Goal: Information Seeking & Learning: Learn about a topic

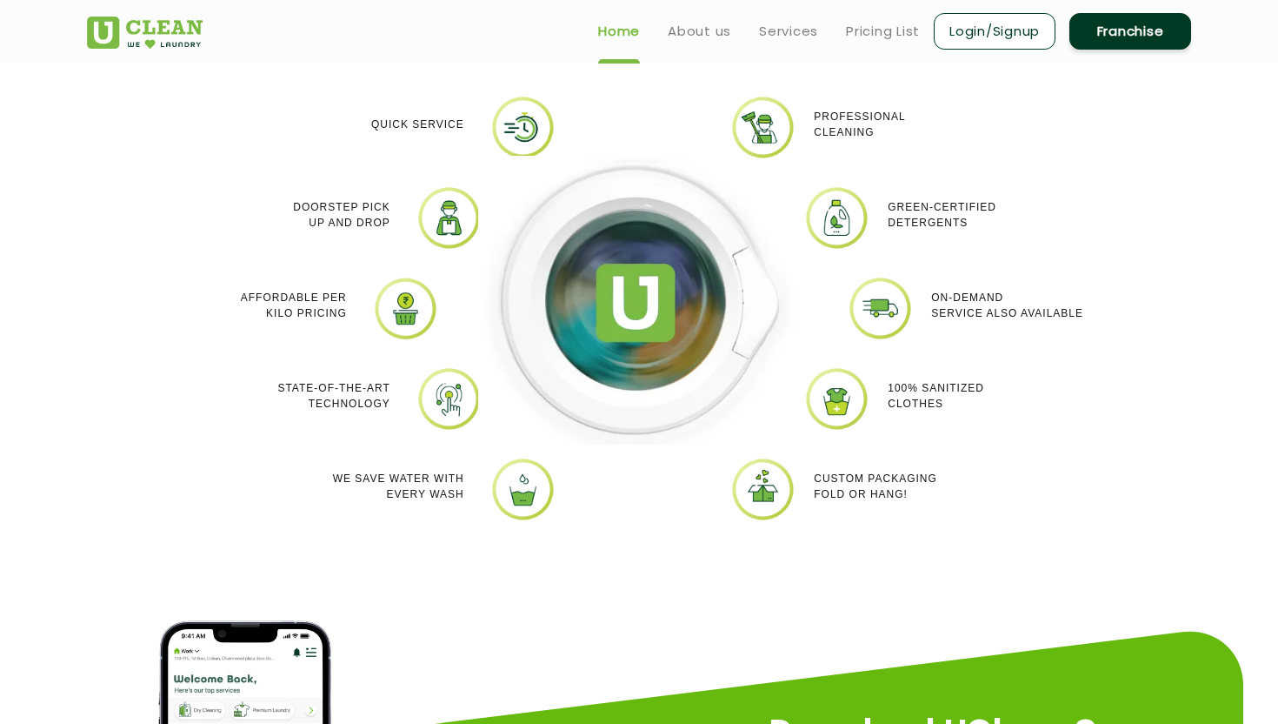
scroll to position [764, 0]
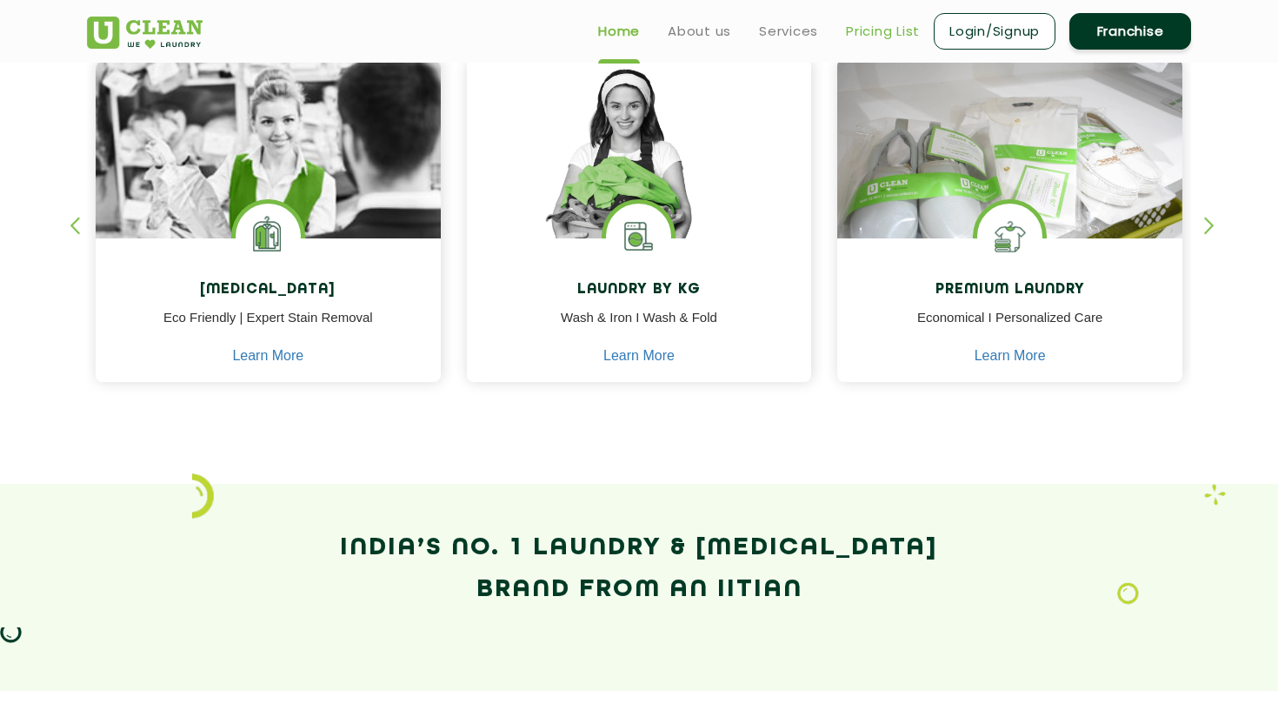
click at [878, 23] on link "Pricing List" at bounding box center [883, 31] width 74 height 21
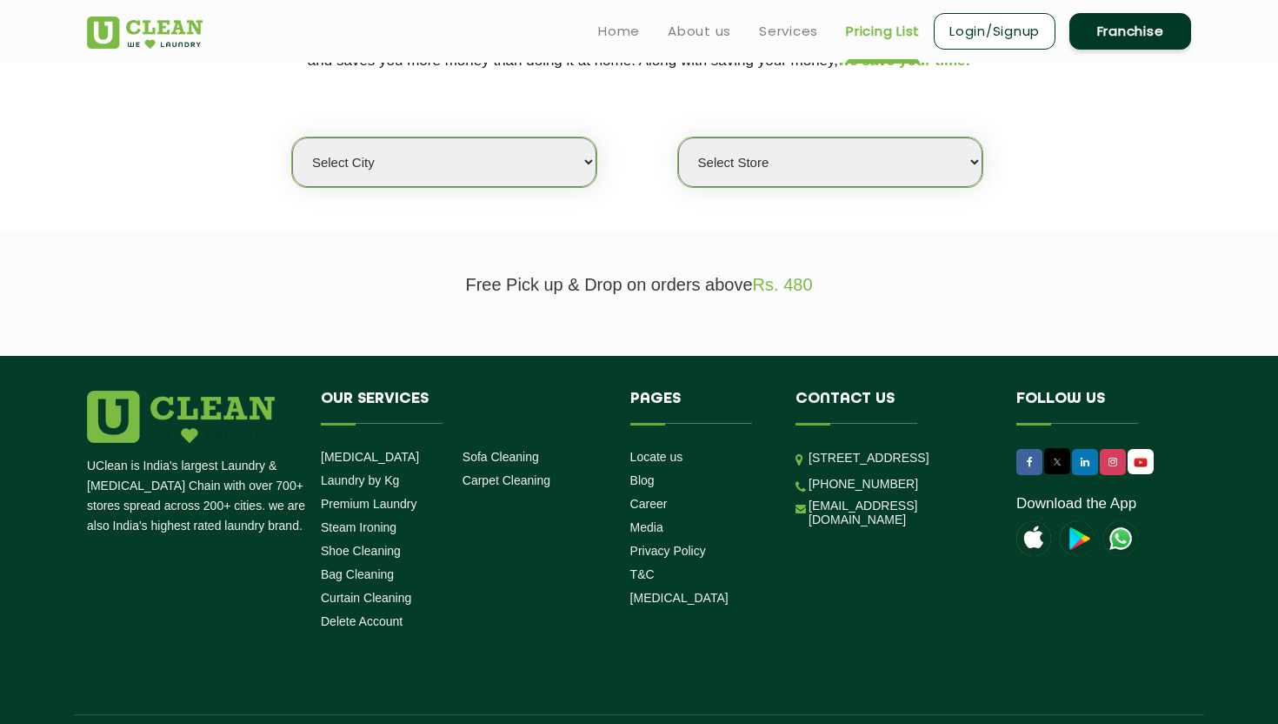
scroll to position [386, 0]
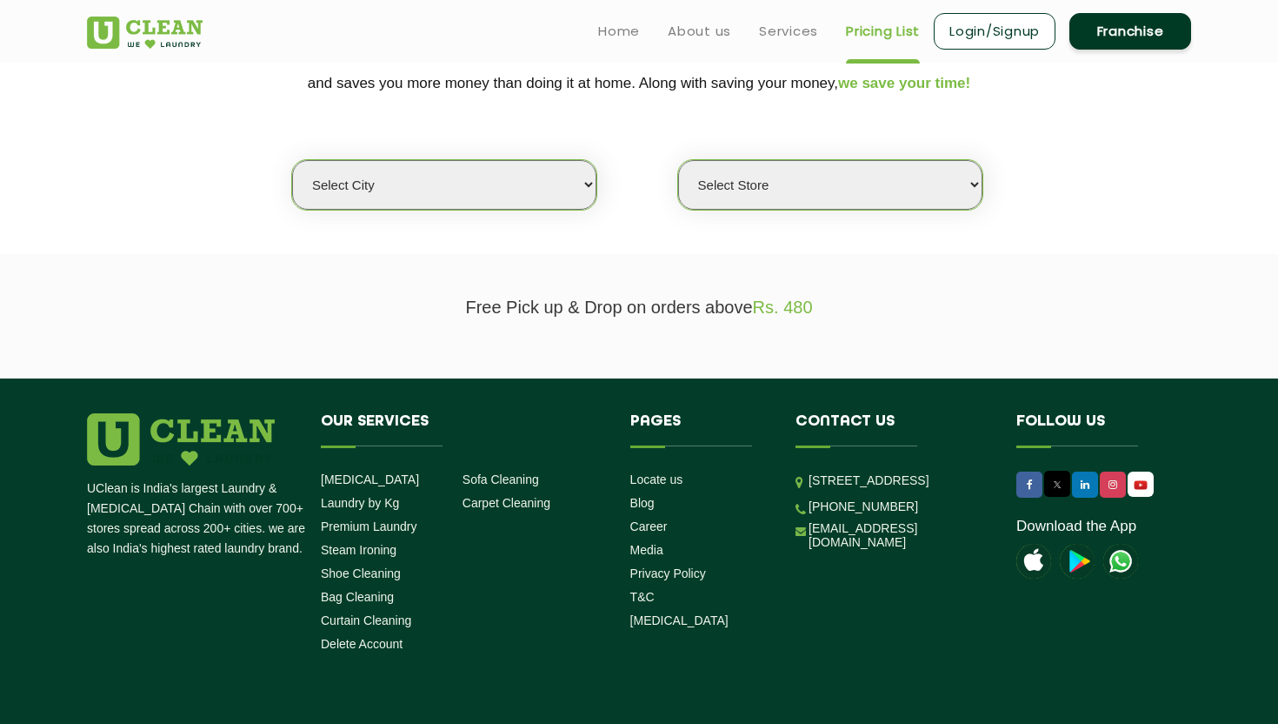
click at [473, 204] on select "Select city Aalo Abu Dhabi Agartala Agra Ahmedabad Akola Aligarh Alwar - UClean…" at bounding box center [444, 185] width 304 height 50
select select "6"
click at [292, 160] on select "Select city Aalo Abu Dhabi Agartala Agra Ahmedabad Akola Aligarh Alwar - UClean…" at bounding box center [444, 185] width 304 height 50
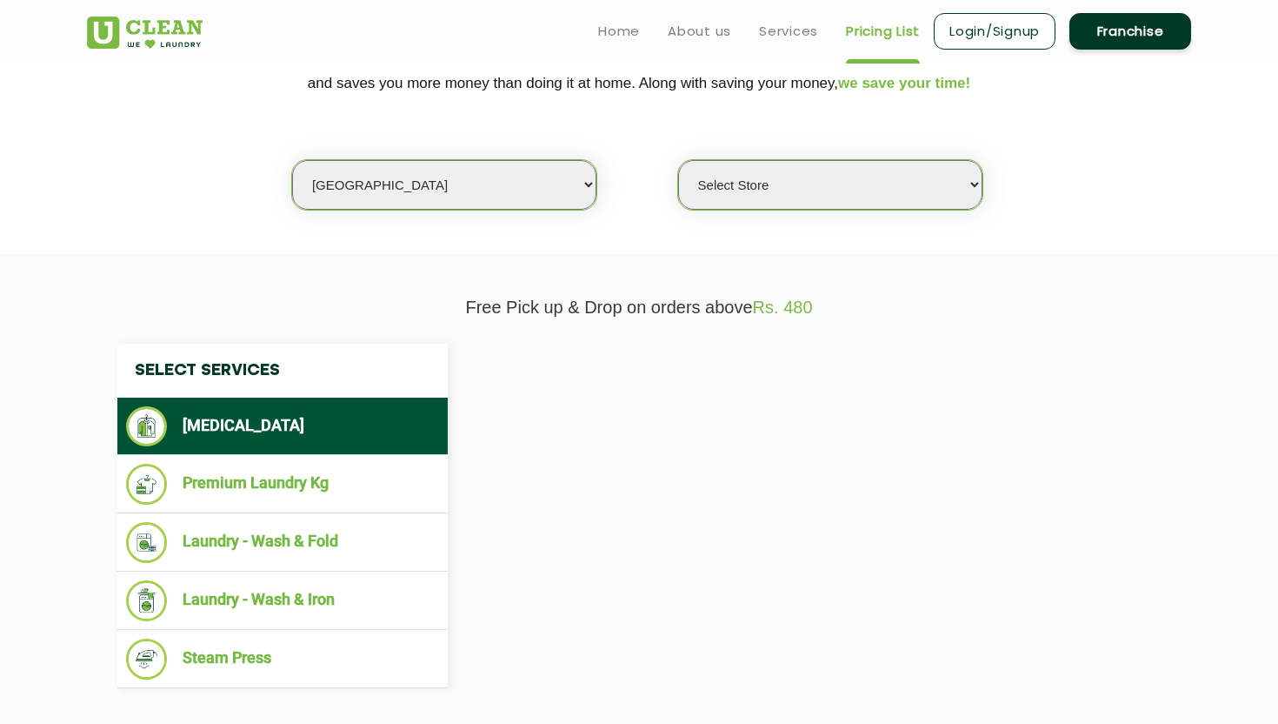
click at [776, 193] on select "Select Store" at bounding box center [830, 185] width 304 height 50
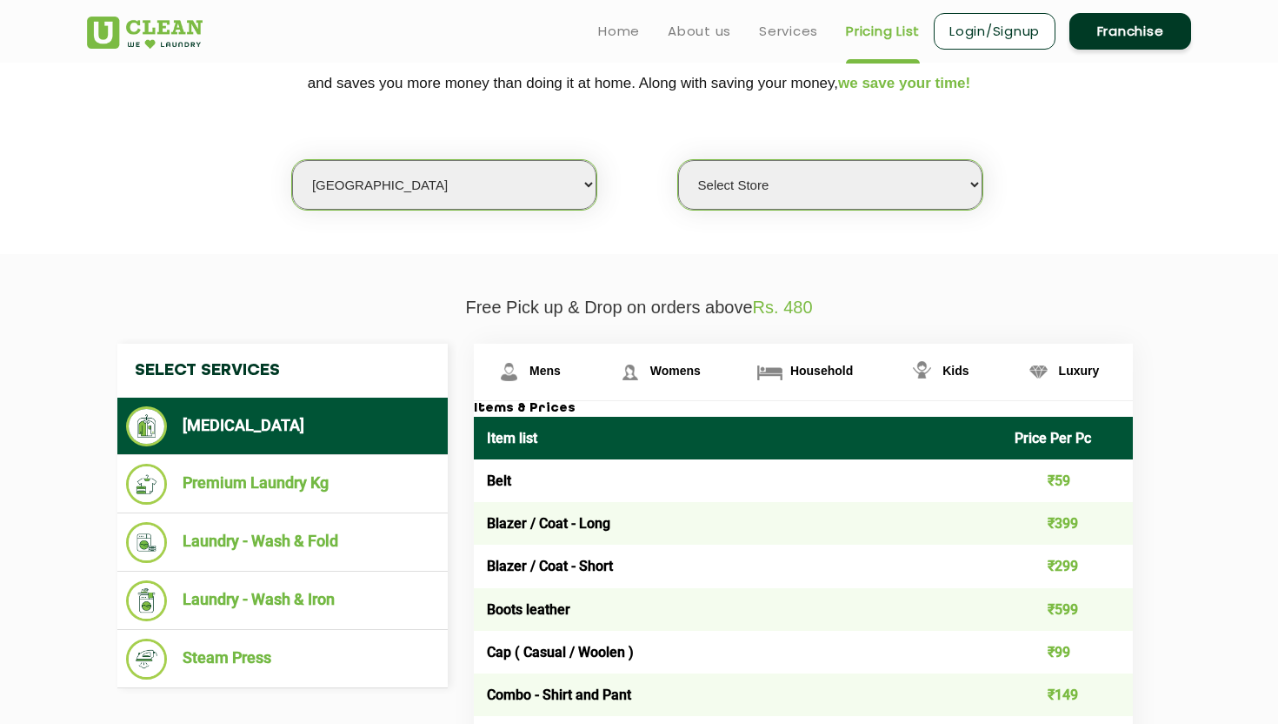
select select "316"
click at [678, 160] on select "Select Store UClean Bhartiya city UClean Hunasamaranahalli UClean KR Puram Beng…" at bounding box center [830, 185] width 304 height 50
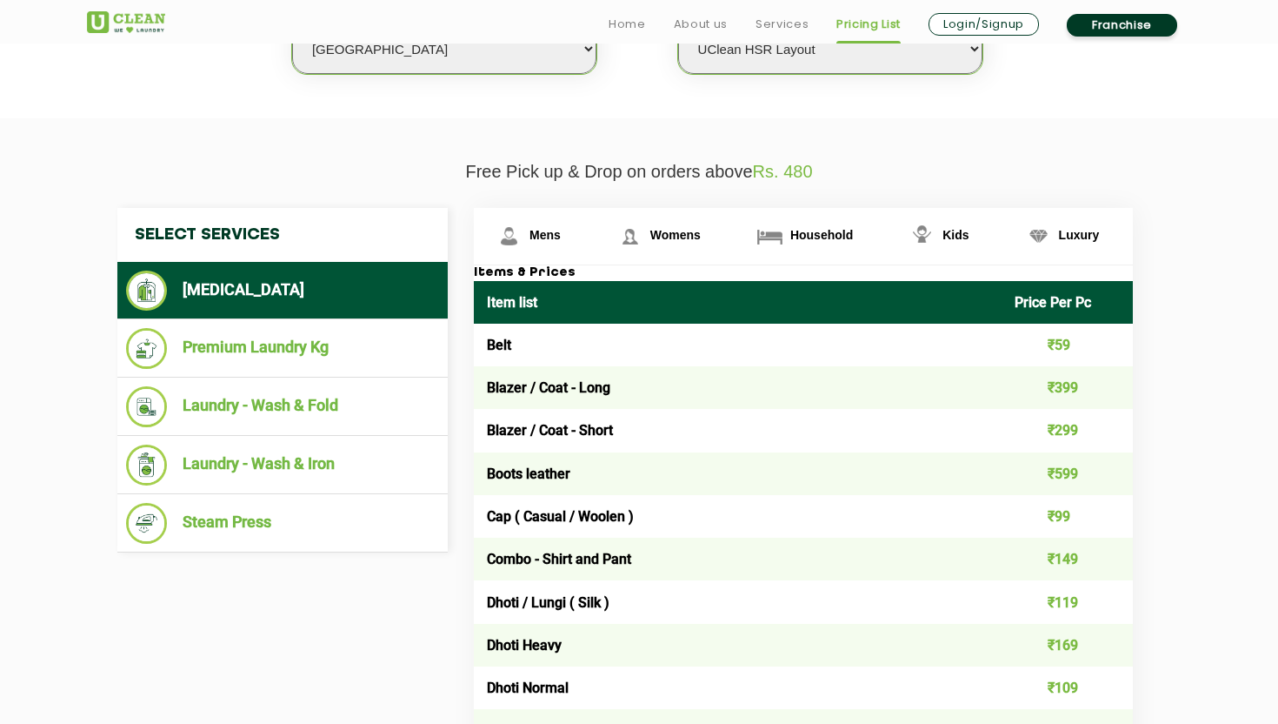
scroll to position [531, 0]
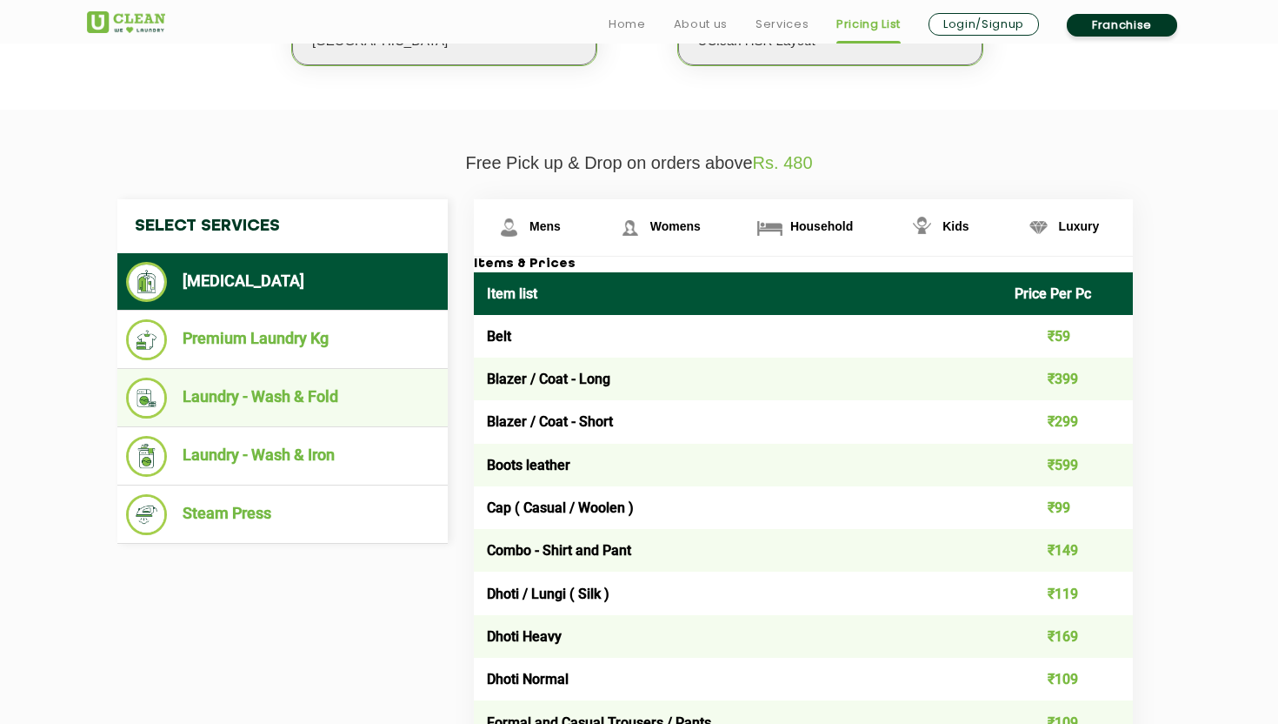
click at [357, 388] on li "Laundry - Wash & Fold" at bounding box center [282, 397] width 313 height 41
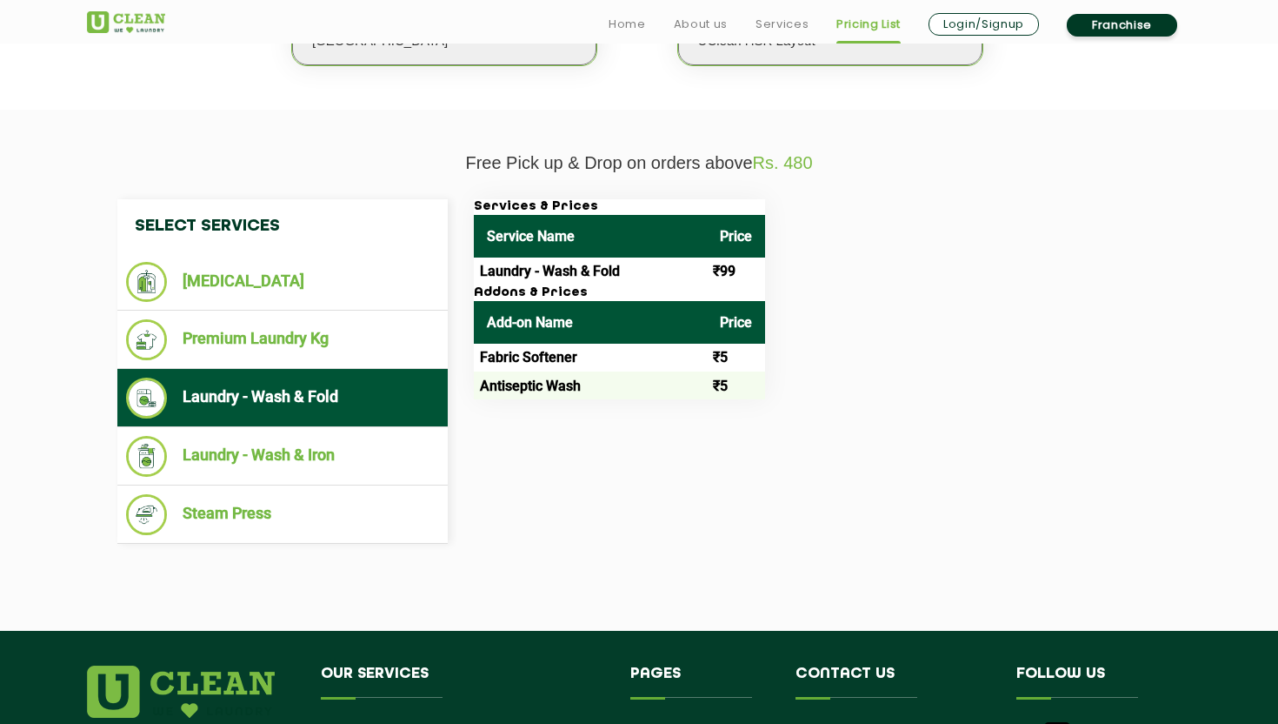
click at [588, 270] on td "Laundry - Wash & Fold" at bounding box center [590, 271] width 233 height 28
click at [724, 274] on td "₹99" at bounding box center [736, 271] width 58 height 28
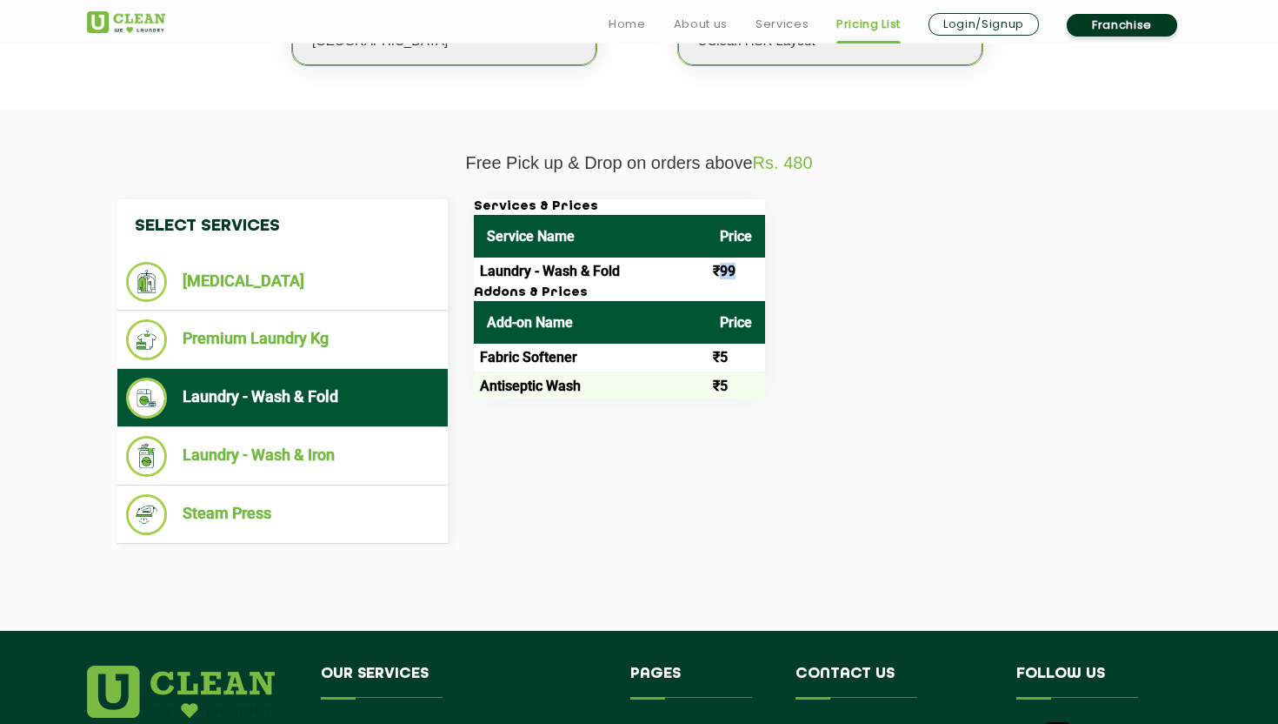
click at [724, 274] on td "₹99" at bounding box center [736, 271] width 58 height 28
click at [470, 168] on p "Free Pick up & Drop on orders above Rs. 480" at bounding box center [639, 163] width 1105 height 20
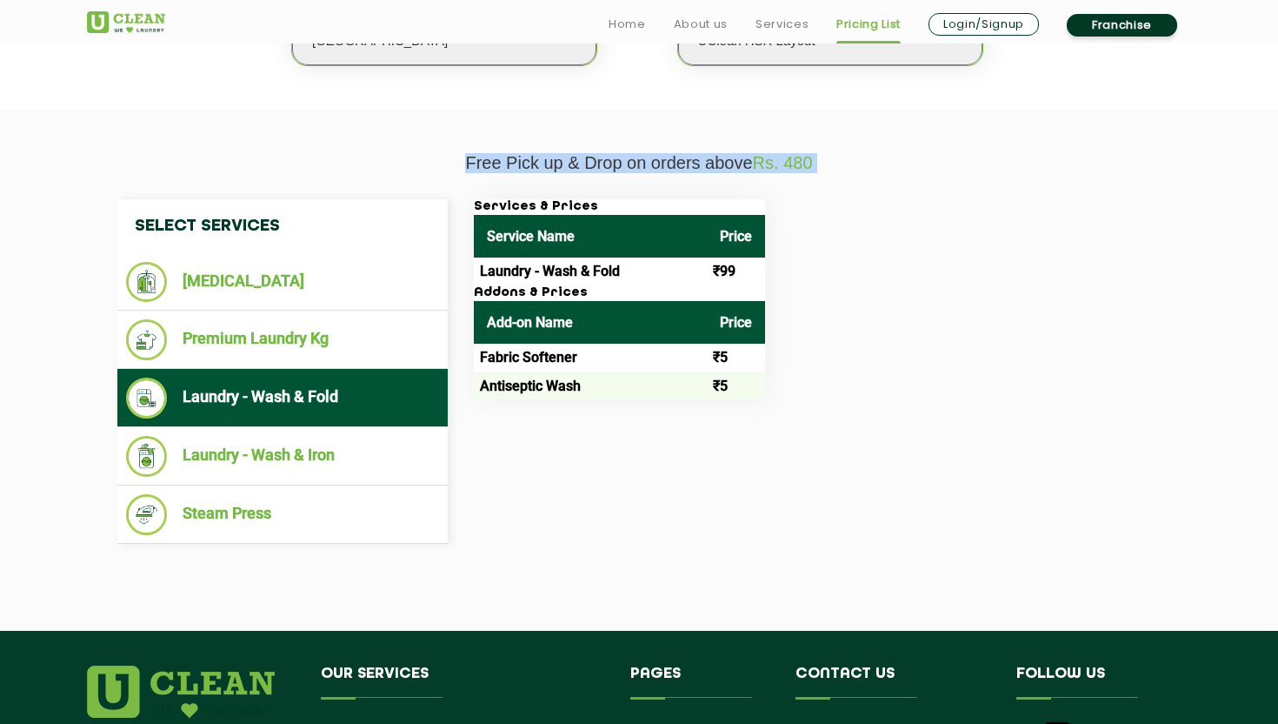
click at [470, 168] on p "Free Pick up & Drop on orders above Rs. 480" at bounding box center [639, 163] width 1105 height 20
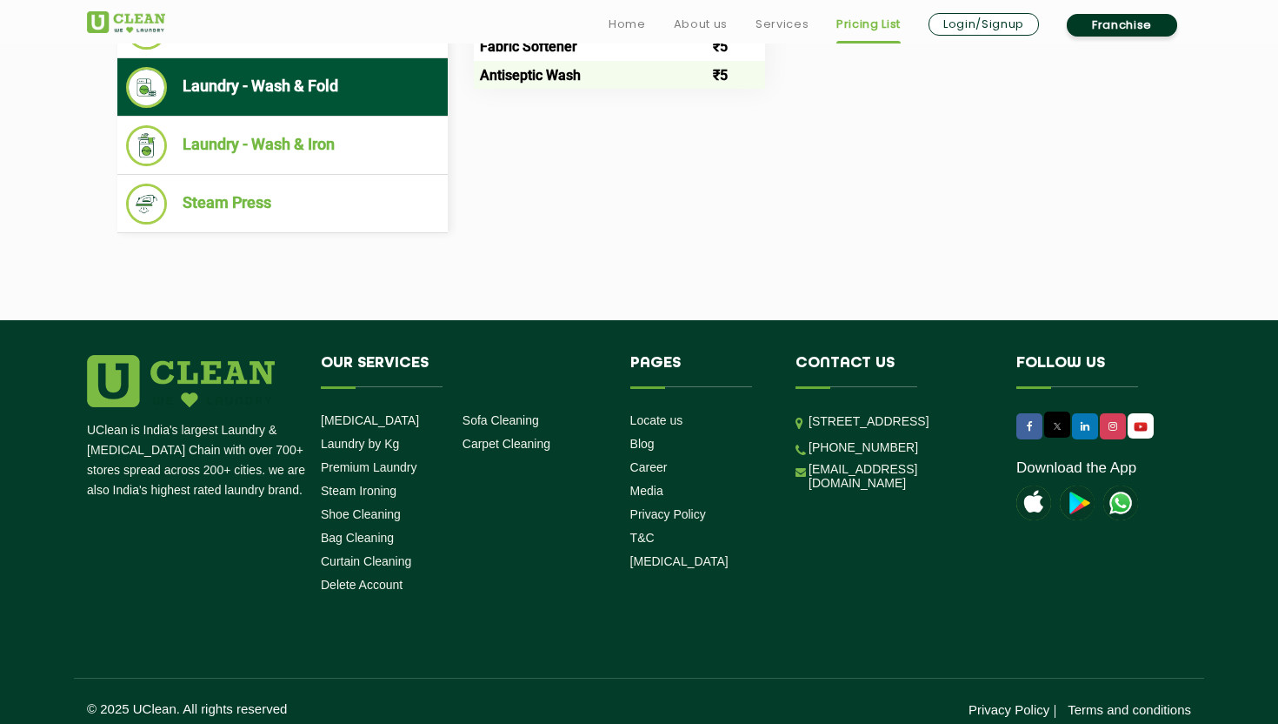
scroll to position [855, 0]
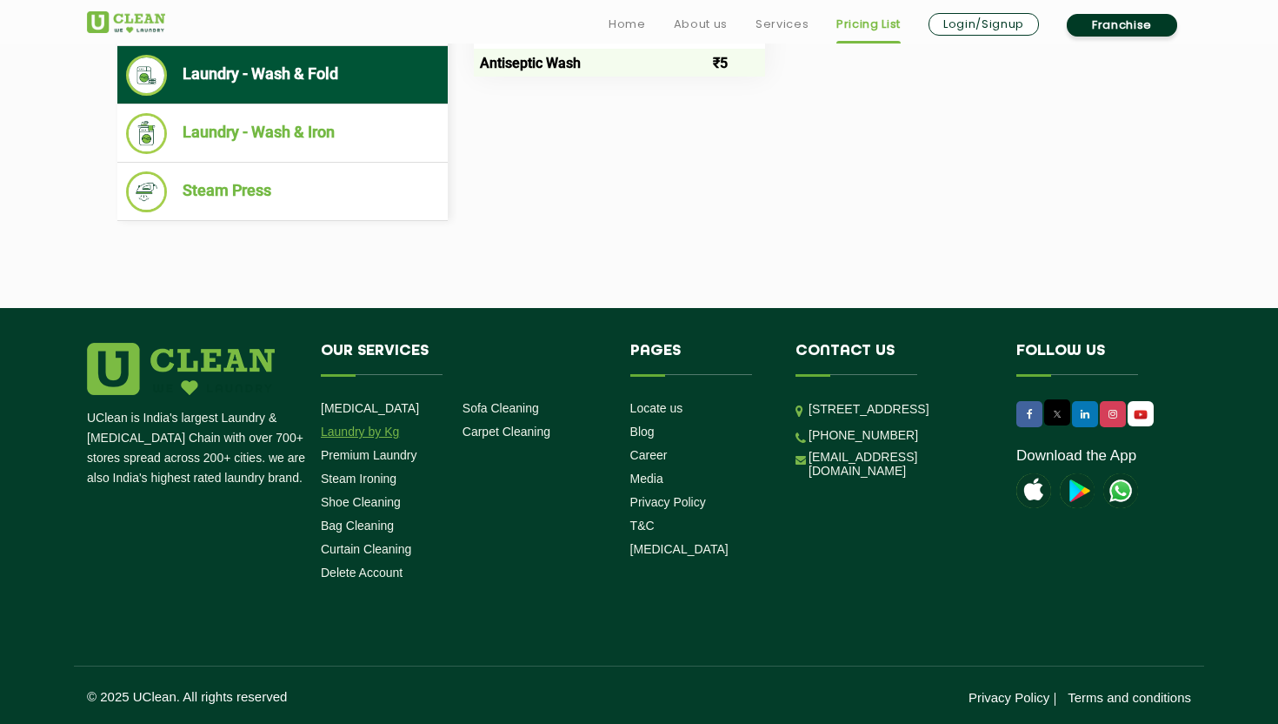
click at [391, 428] on link "Laundry by Kg" at bounding box center [360, 431] width 78 height 14
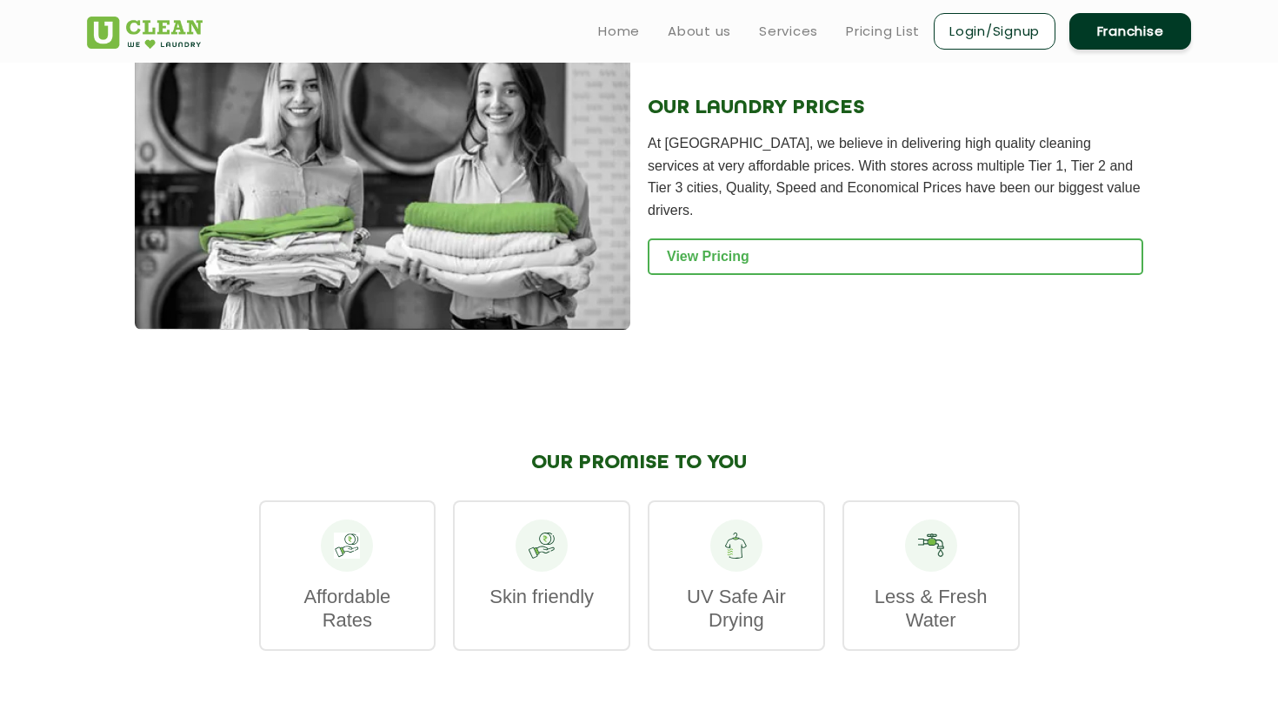
scroll to position [2183, 0]
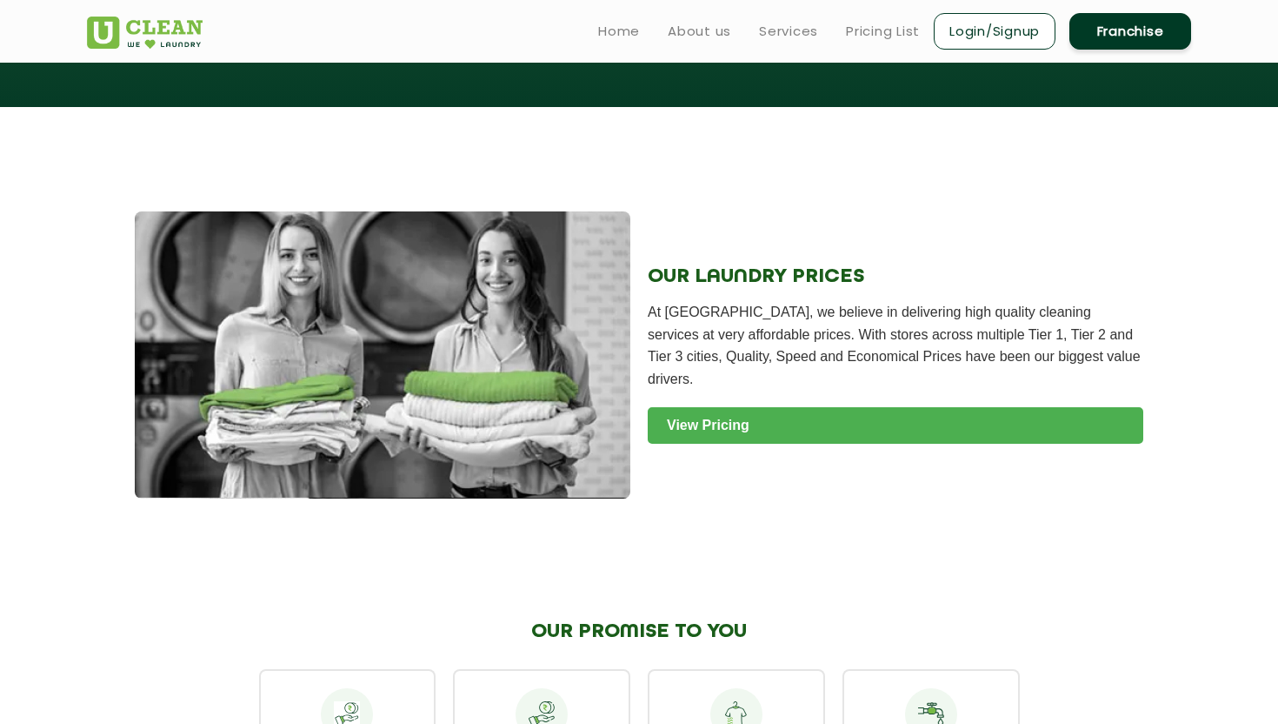
click at [674, 417] on link "View Pricing" at bounding box center [896, 425] width 496 height 37
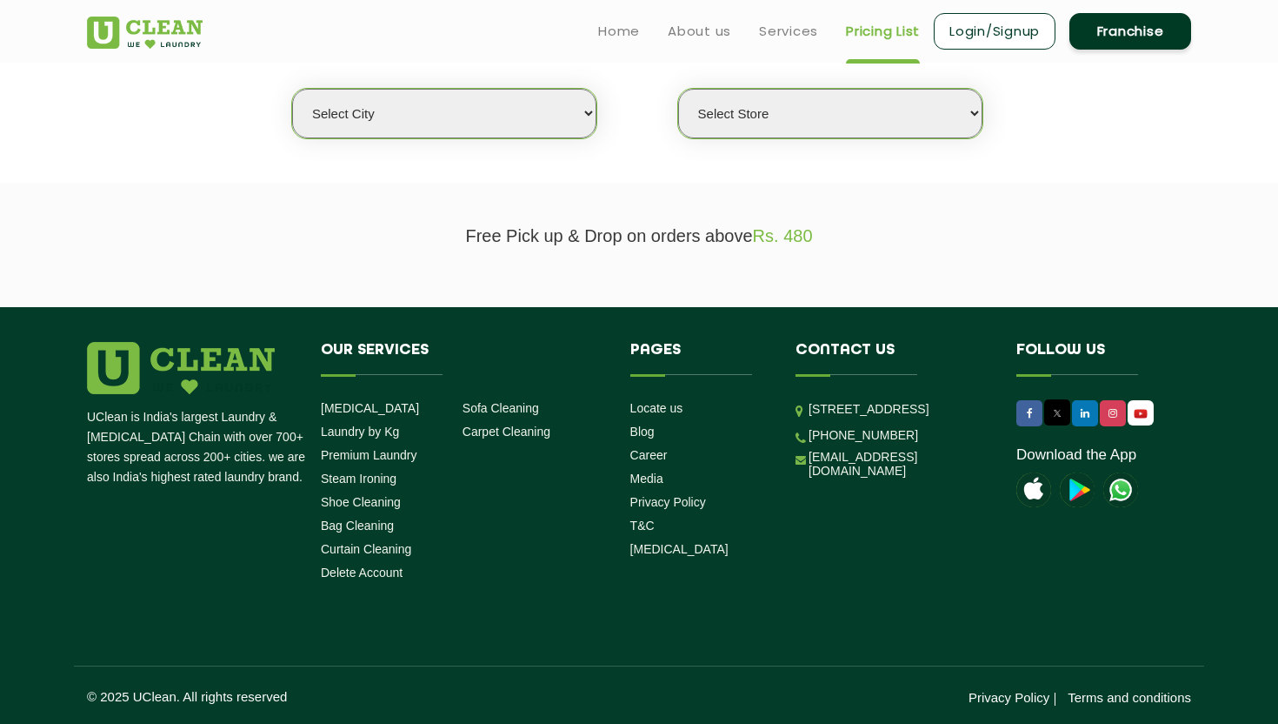
scroll to position [60, 0]
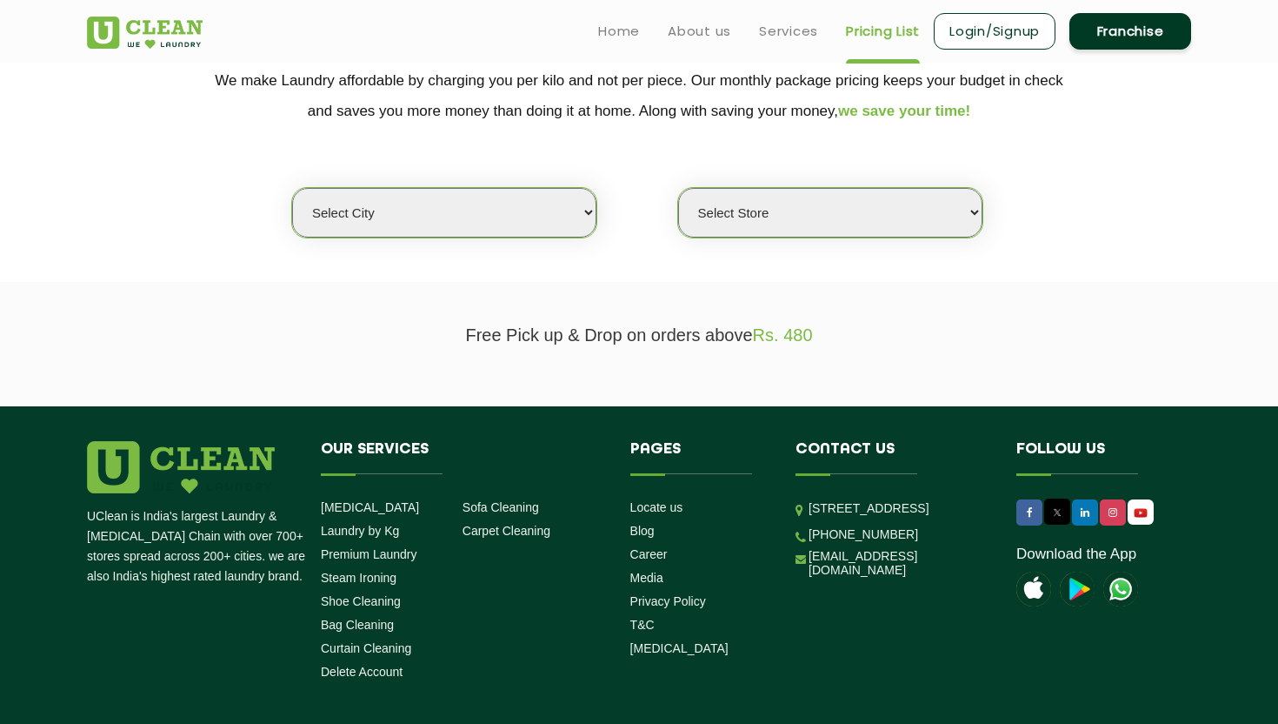
scroll to position [184, 0]
